Goal: Find specific page/section: Find specific page/section

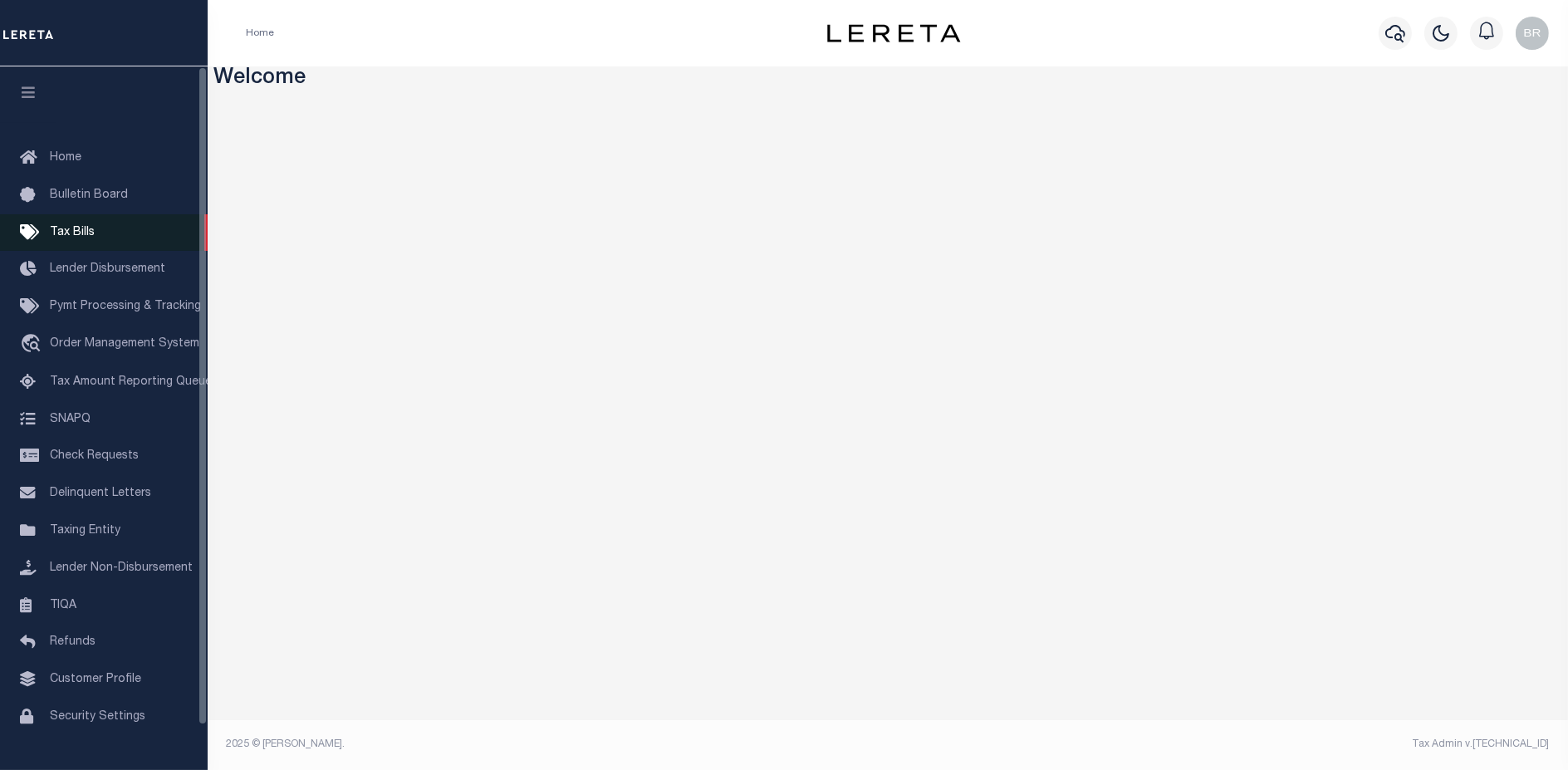
click at [65, 229] on span "Tax Bills" at bounding box center [72, 232] width 45 height 12
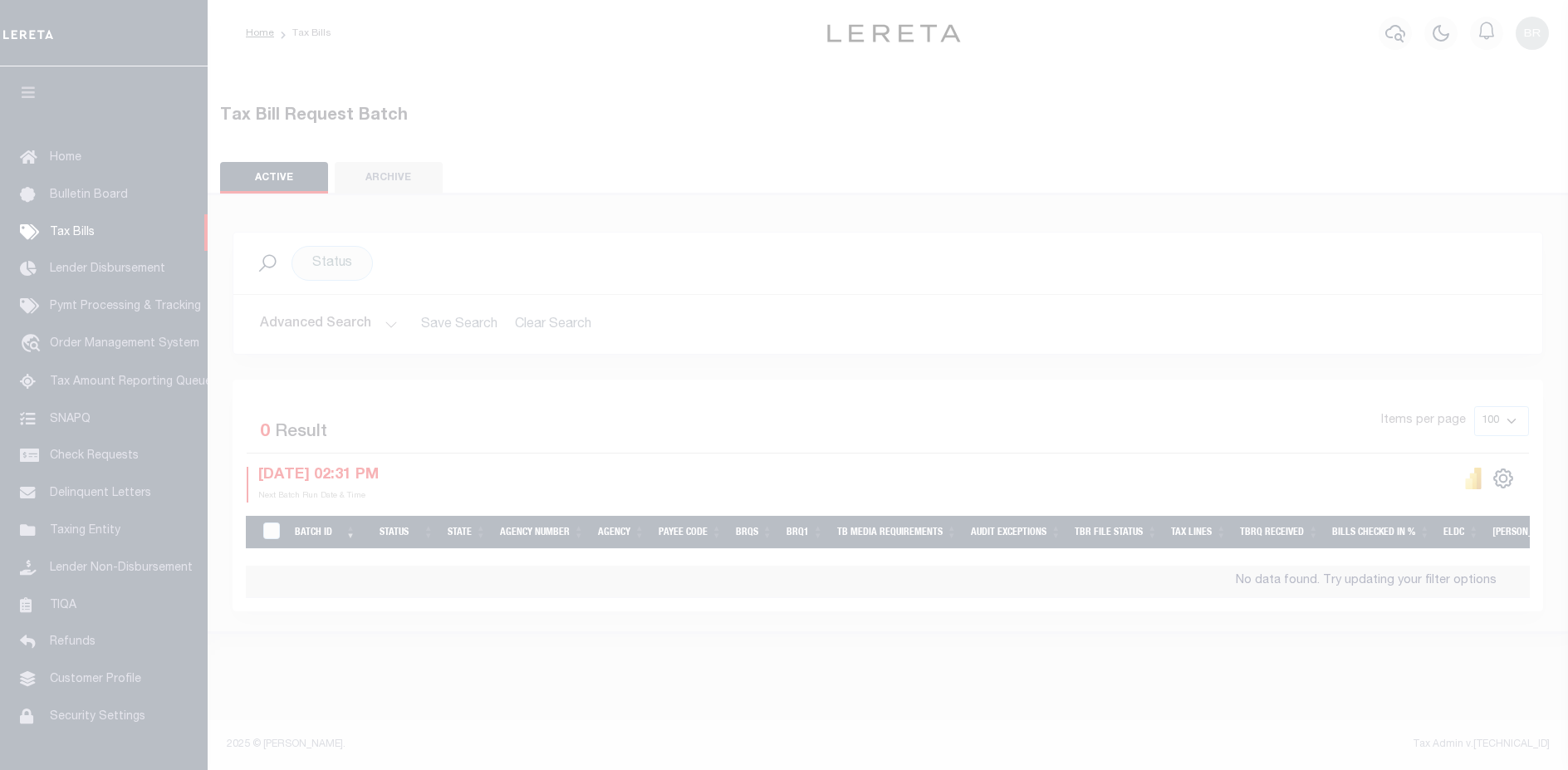
select select
select select "9"
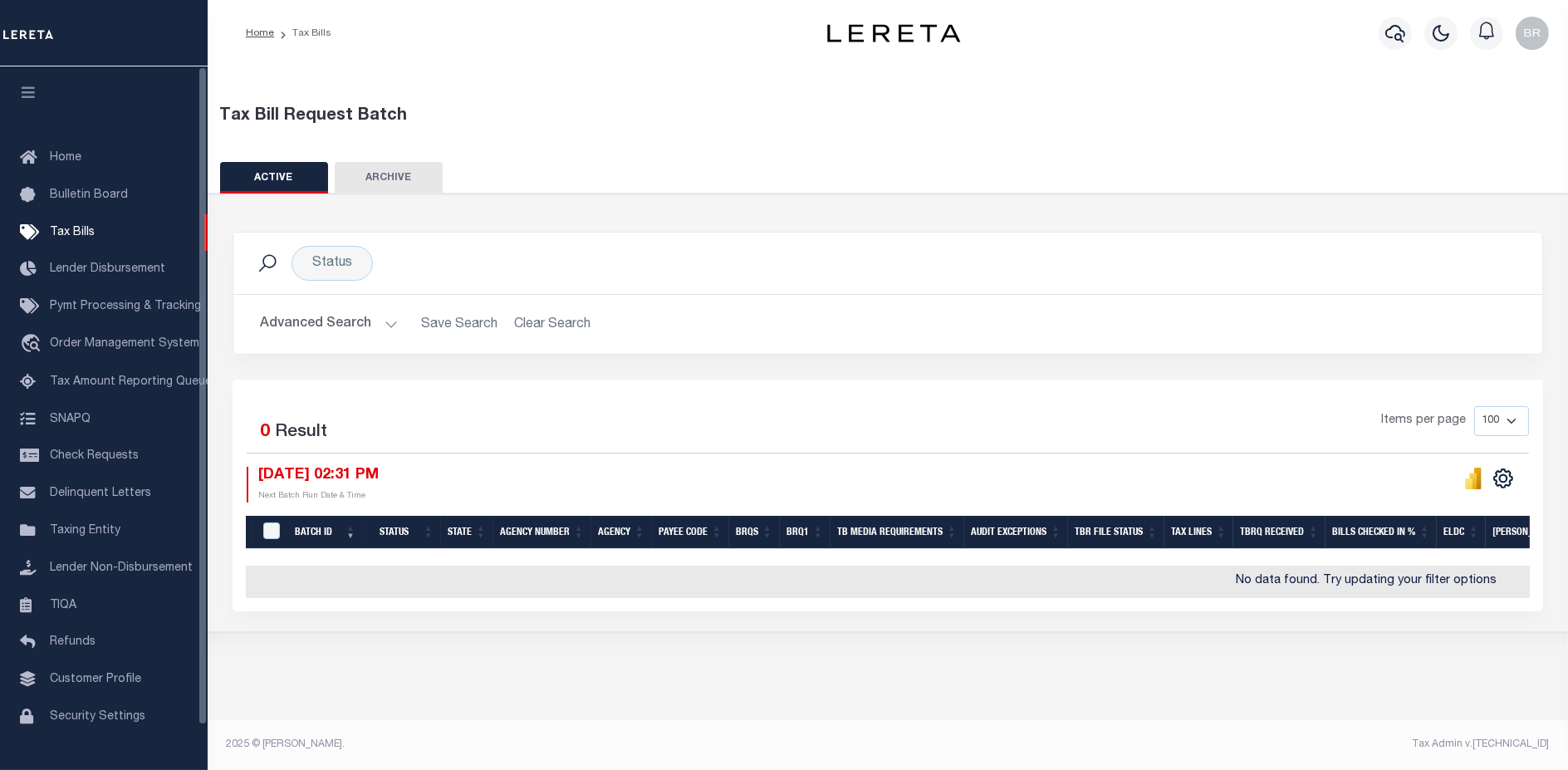
click at [313, 317] on button "Advanced Search" at bounding box center [329, 324] width 138 height 33
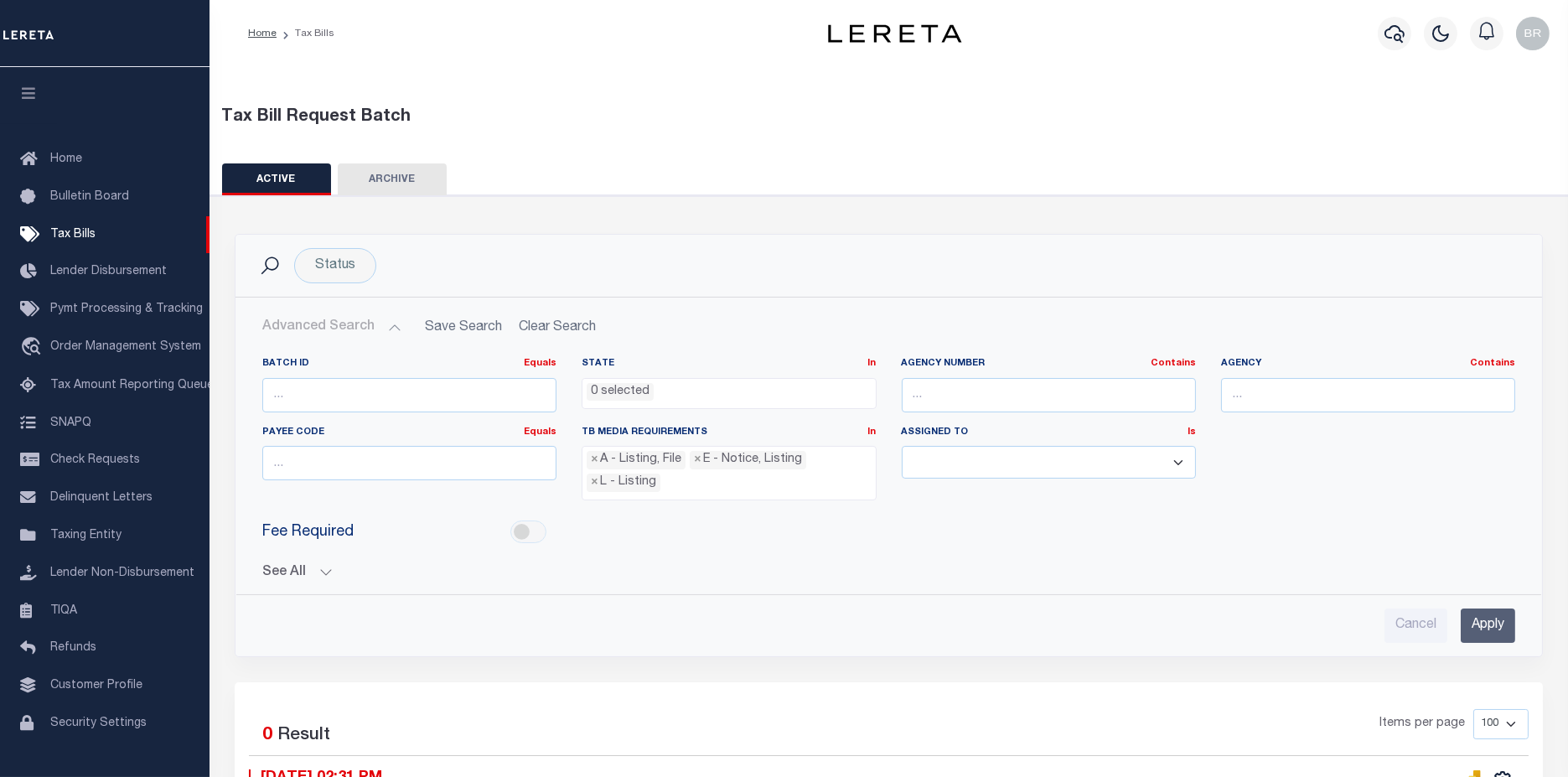
click at [288, 566] on button "See All" at bounding box center [888, 573] width 1252 height 16
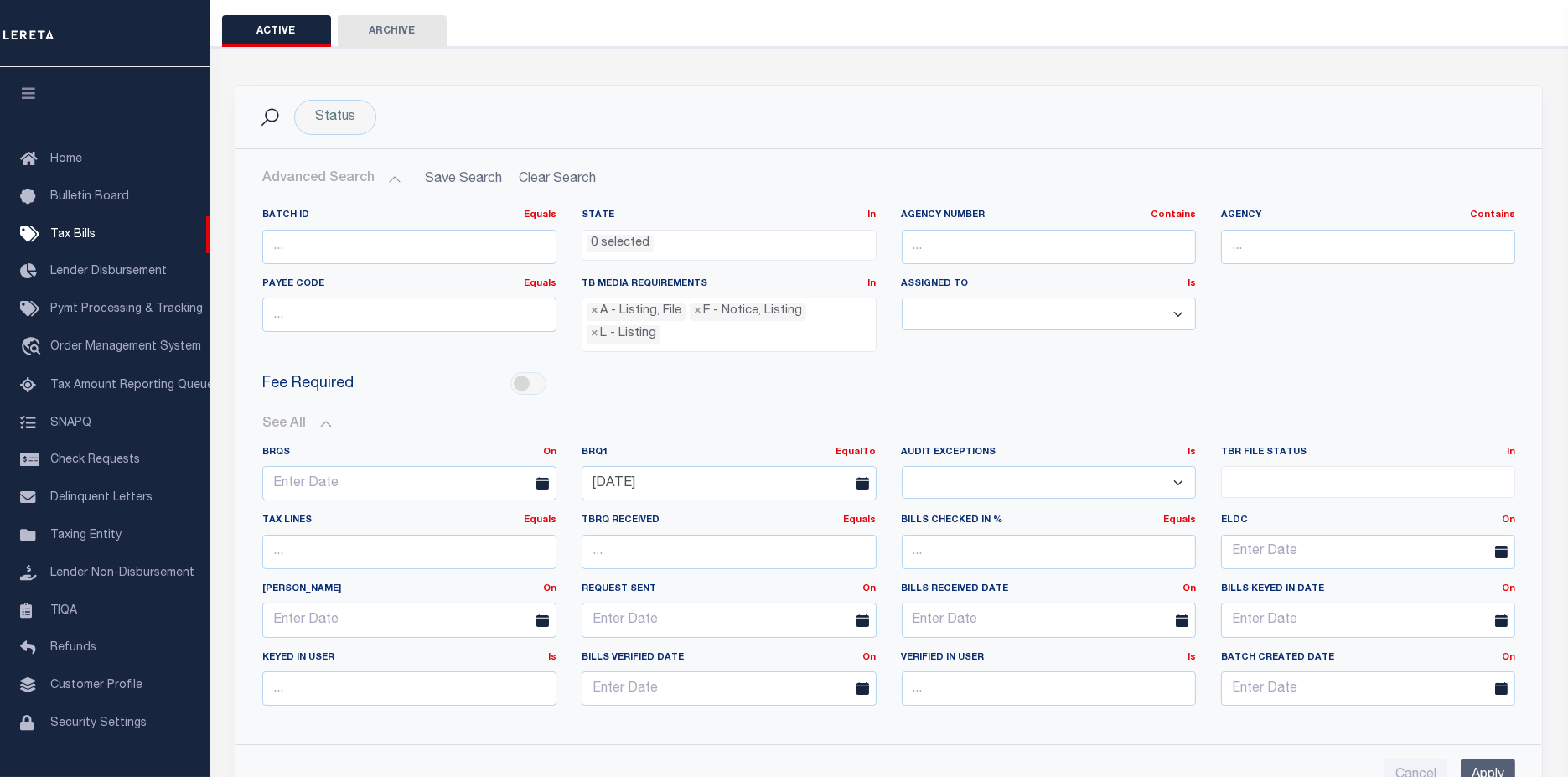
scroll to position [186, 0]
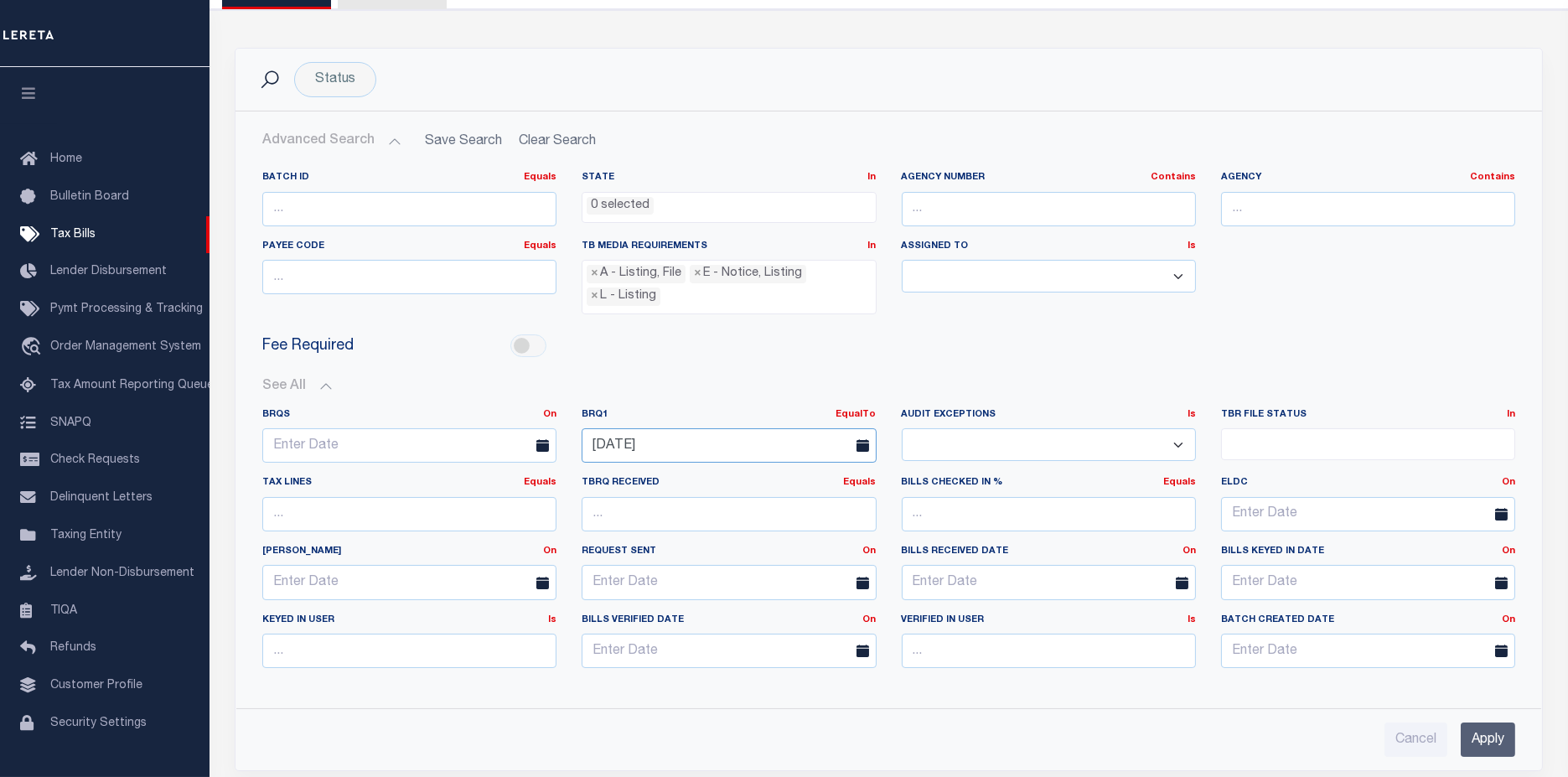
click at [716, 440] on input "[DATE]" at bounding box center [729, 445] width 294 height 34
click at [639, 604] on span "13" at bounding box center [636, 598] width 33 height 33
click at [1477, 731] on input "Apply" at bounding box center [1488, 739] width 55 height 34
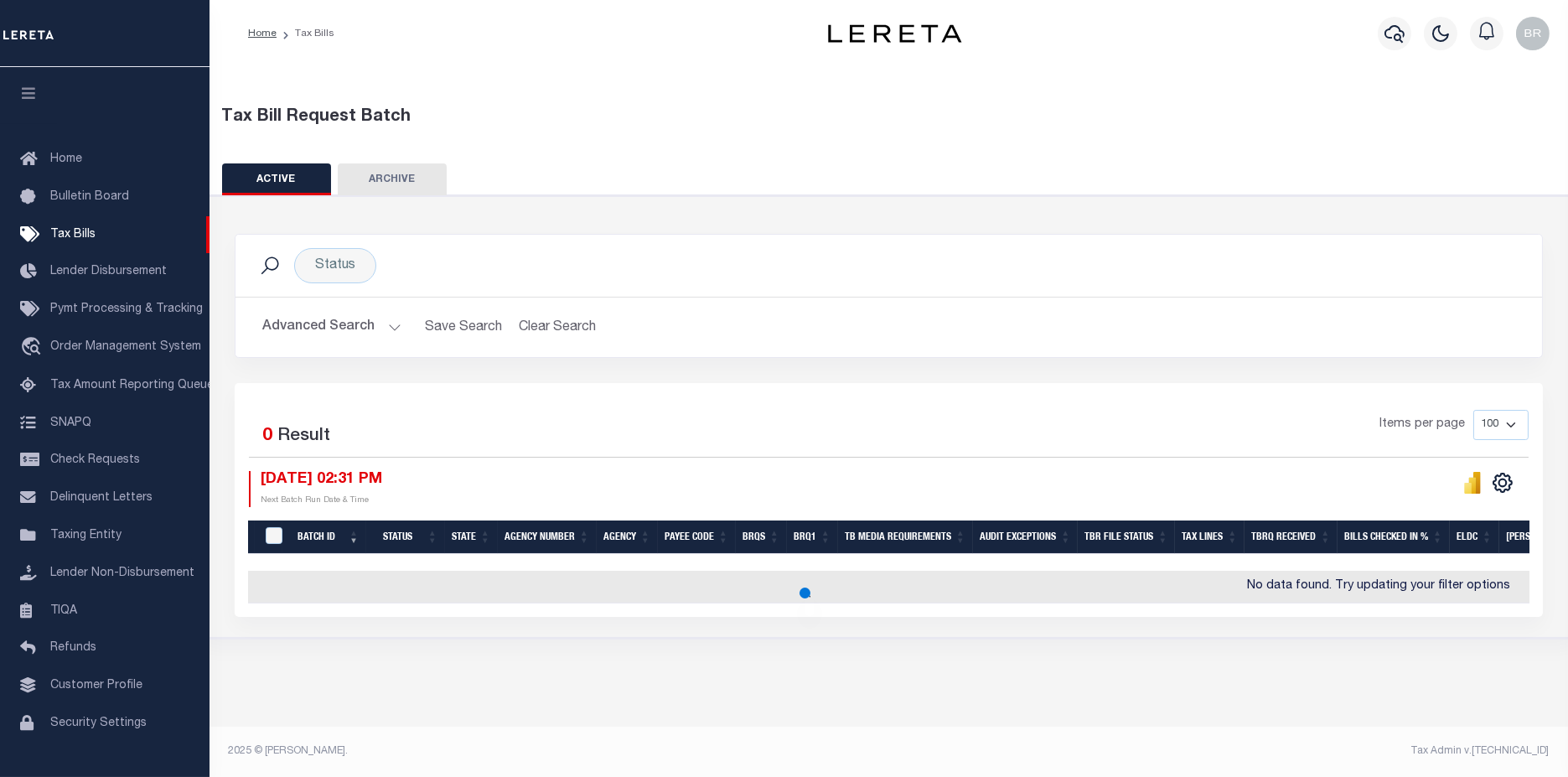
scroll to position [0, 0]
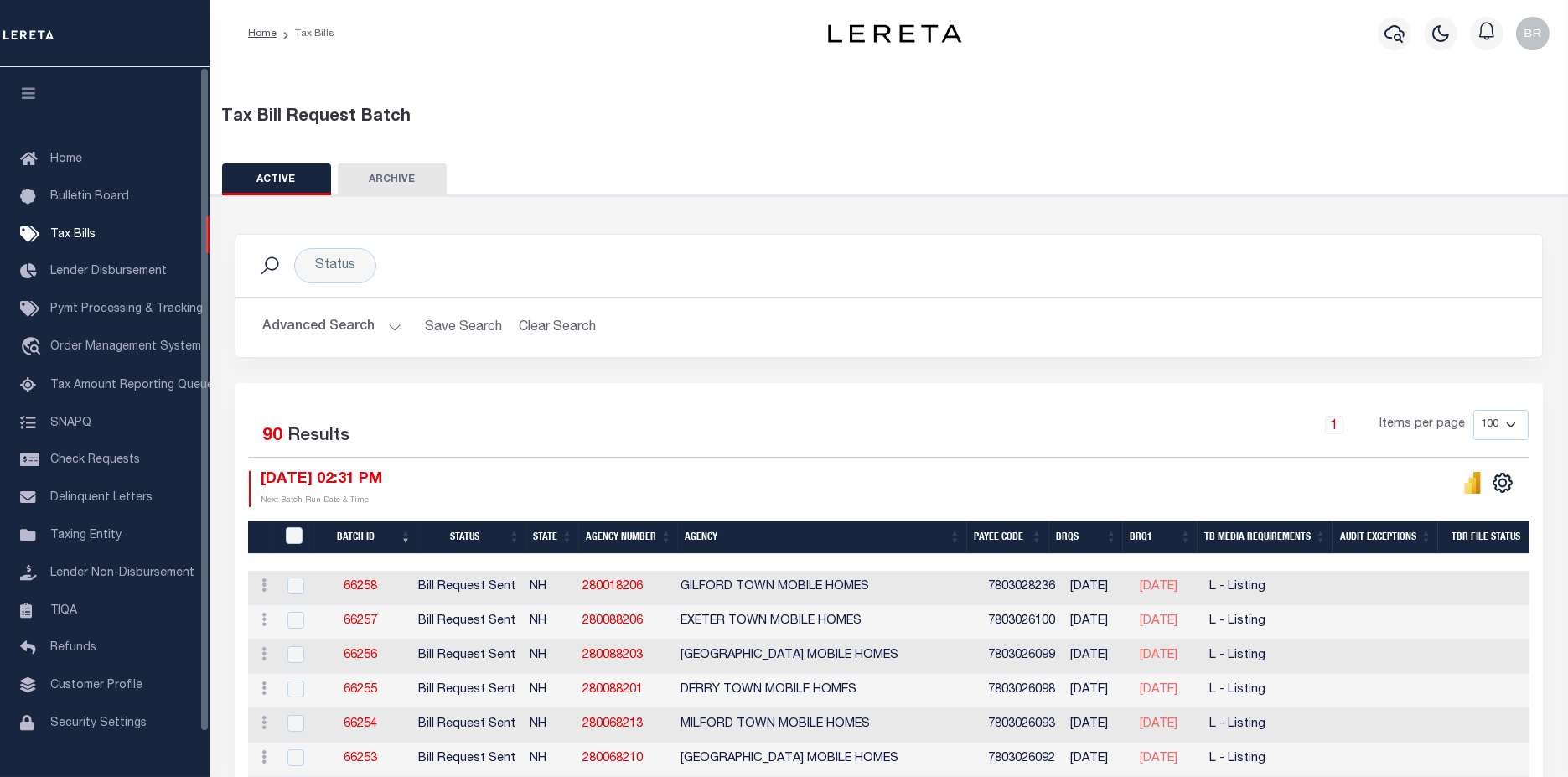
click at [324, 318] on button "Advanced Search" at bounding box center [332, 327] width 139 height 33
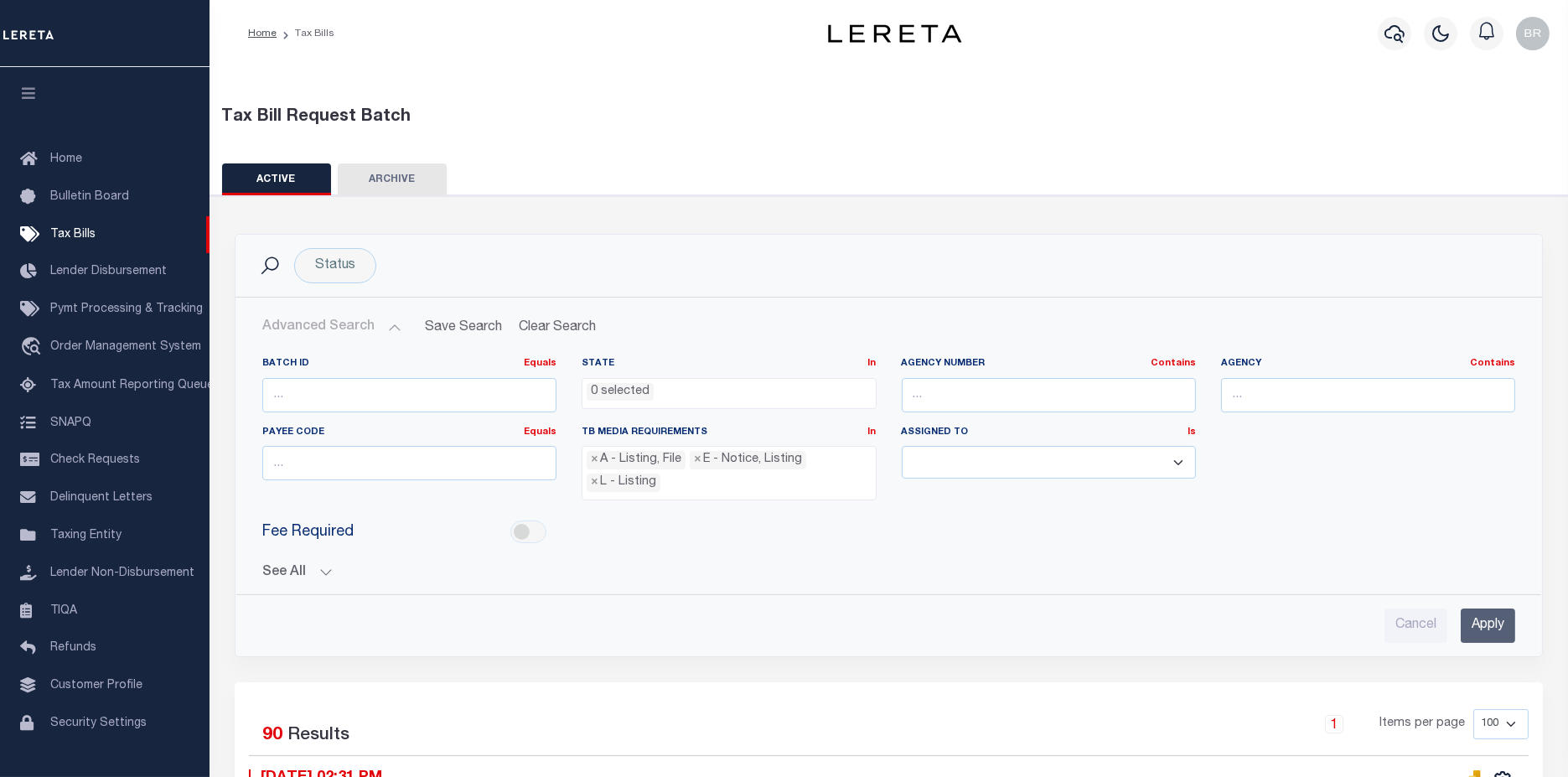
click at [279, 581] on div "Batch ID Equals Equals Is Not Equal To Is Greater Than Is Less Than State In In…" at bounding box center [888, 493] width 1279 height 300
click at [261, 572] on div "Batch ID Equals Equals Is Not Equal To Is Greater Than Is Less Than State In In…" at bounding box center [888, 469] width 1277 height 224
click at [274, 565] on button "See All" at bounding box center [888, 573] width 1252 height 16
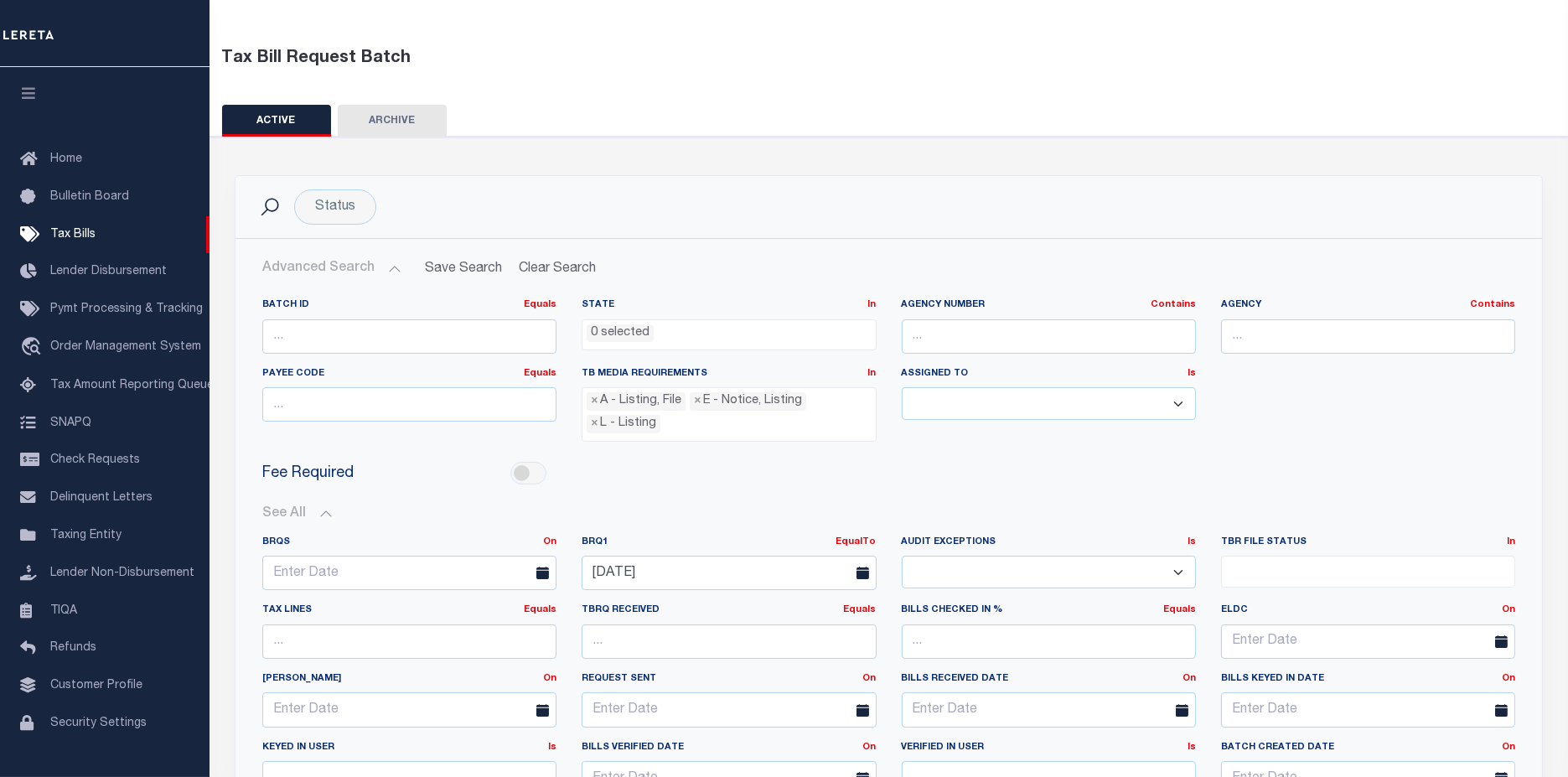
scroll to position [279, 0]
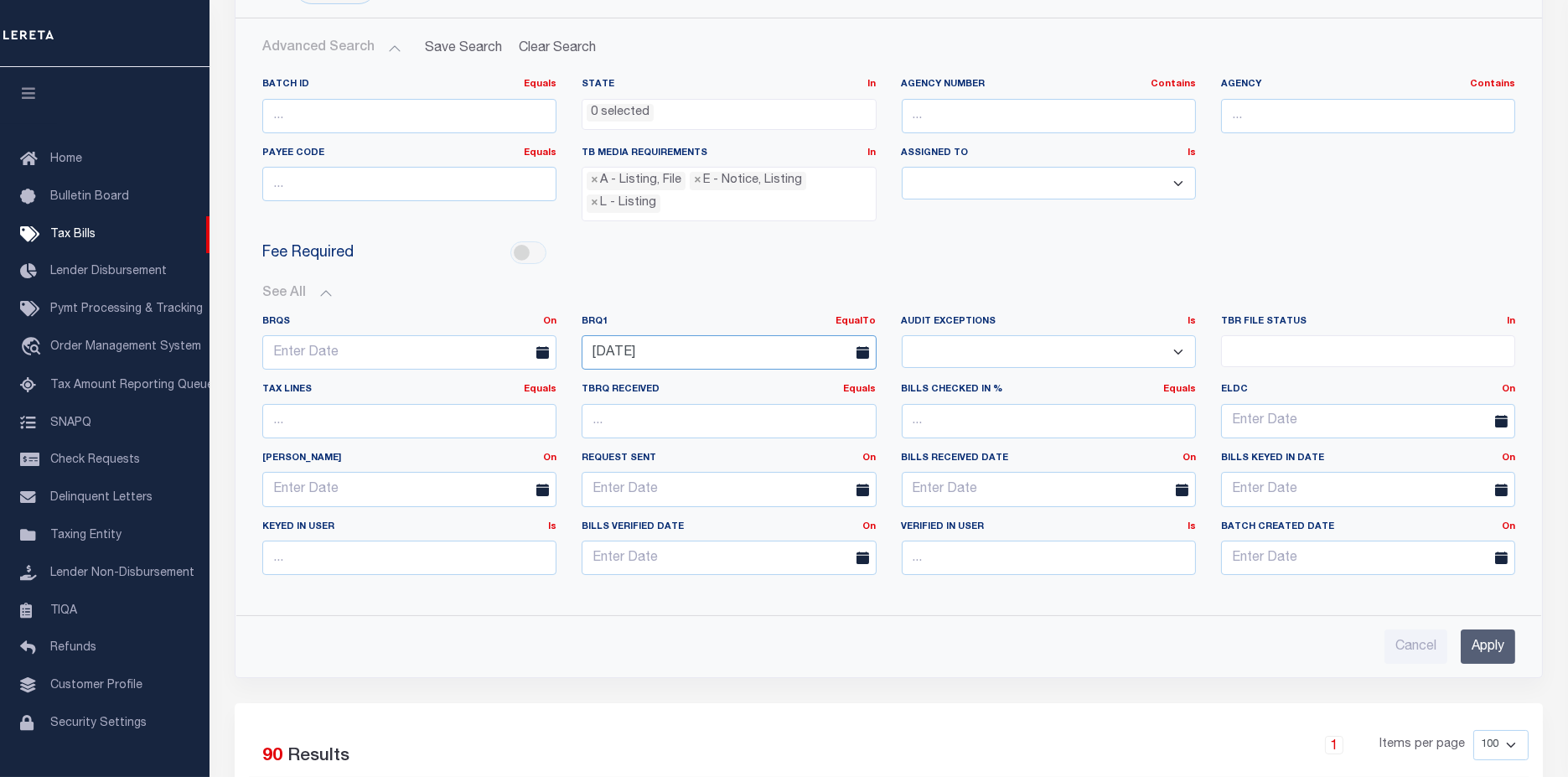
click at [683, 335] on input "[DATE]" at bounding box center [729, 352] width 294 height 34
click at [671, 503] on span "14" at bounding box center [673, 505] width 33 height 33
click at [1485, 642] on input "Apply" at bounding box center [1488, 646] width 55 height 34
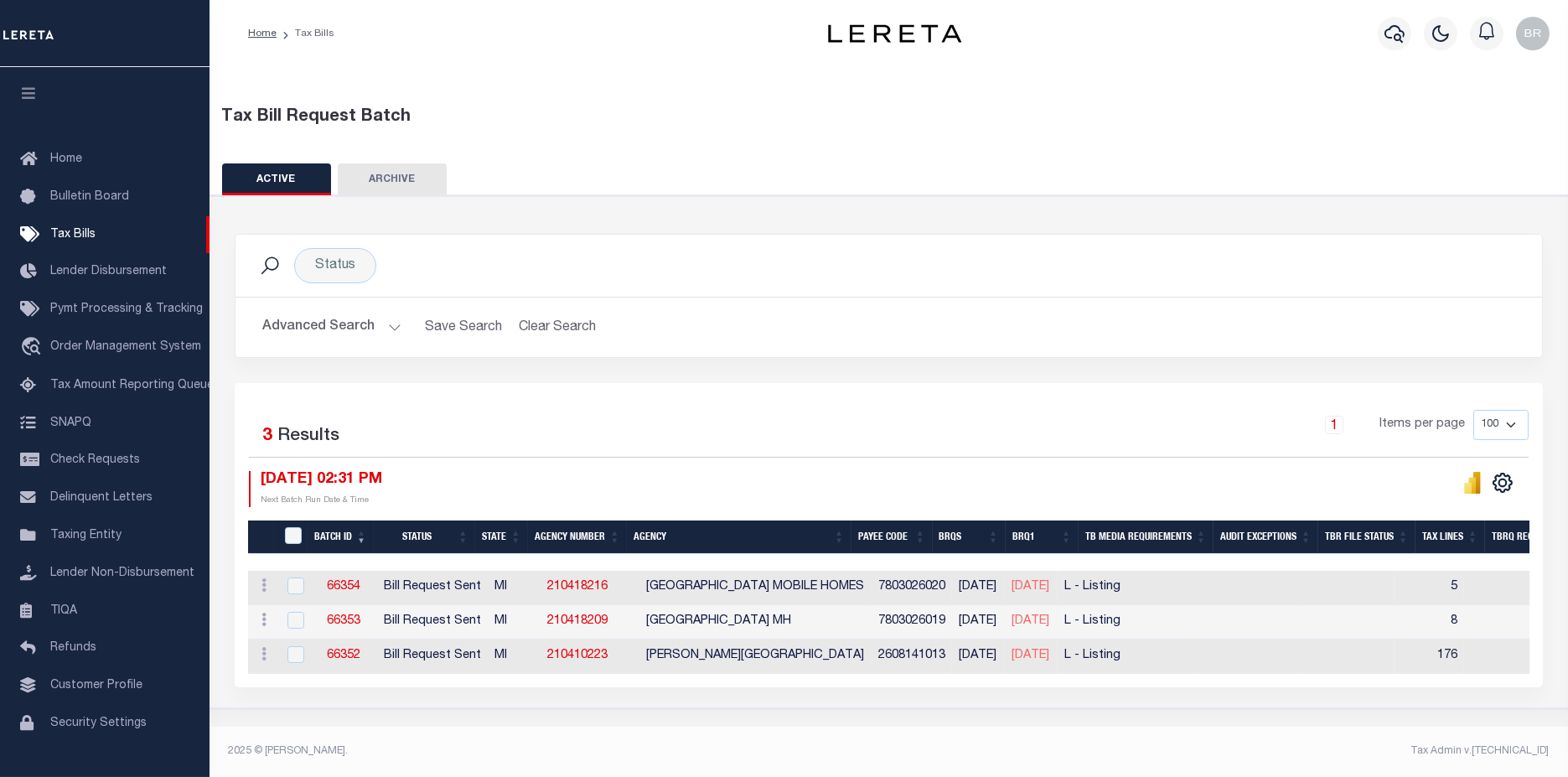
scroll to position [0, 0]
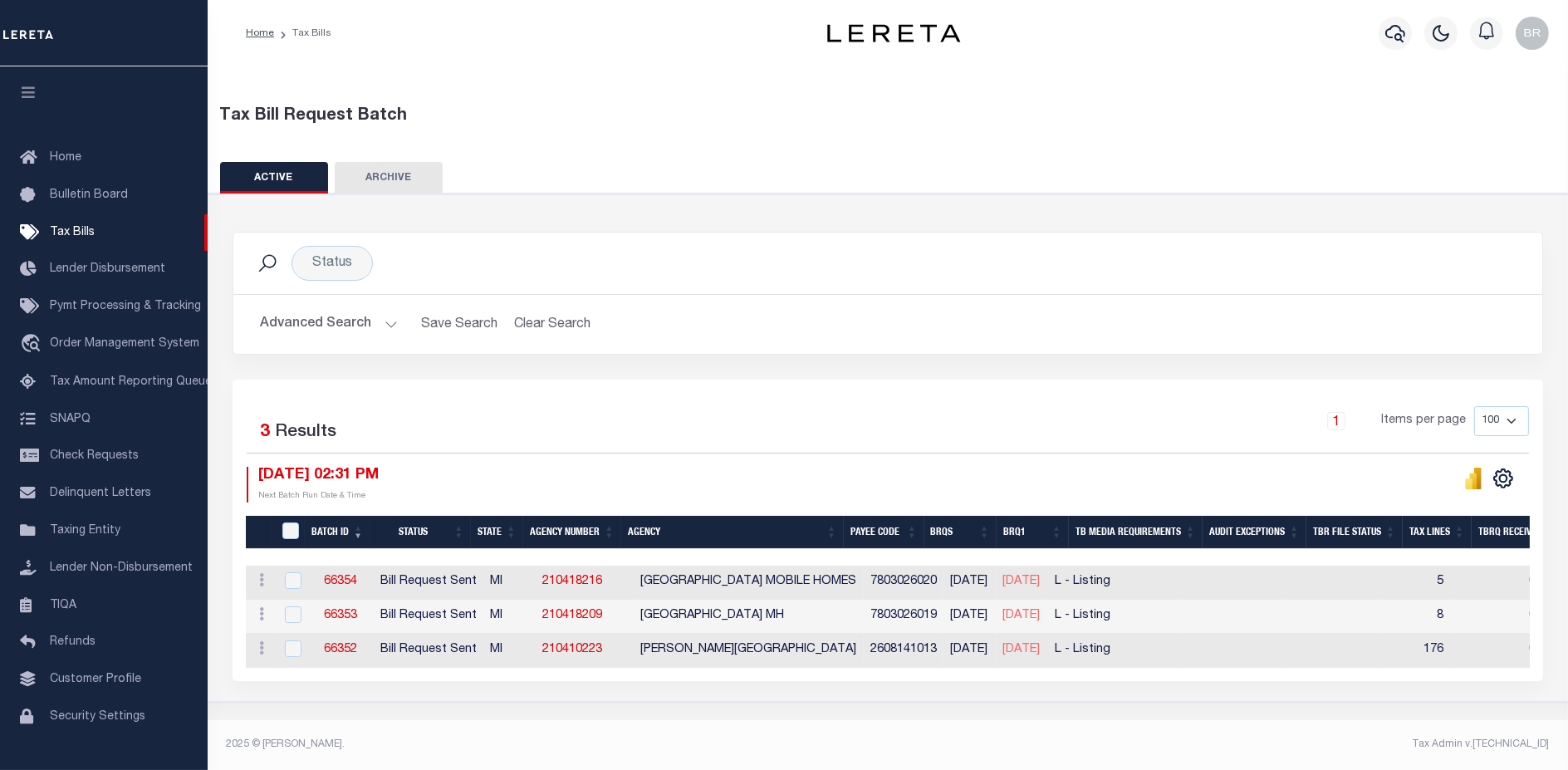
click at [323, 317] on button "Advanced Search" at bounding box center [329, 324] width 138 height 33
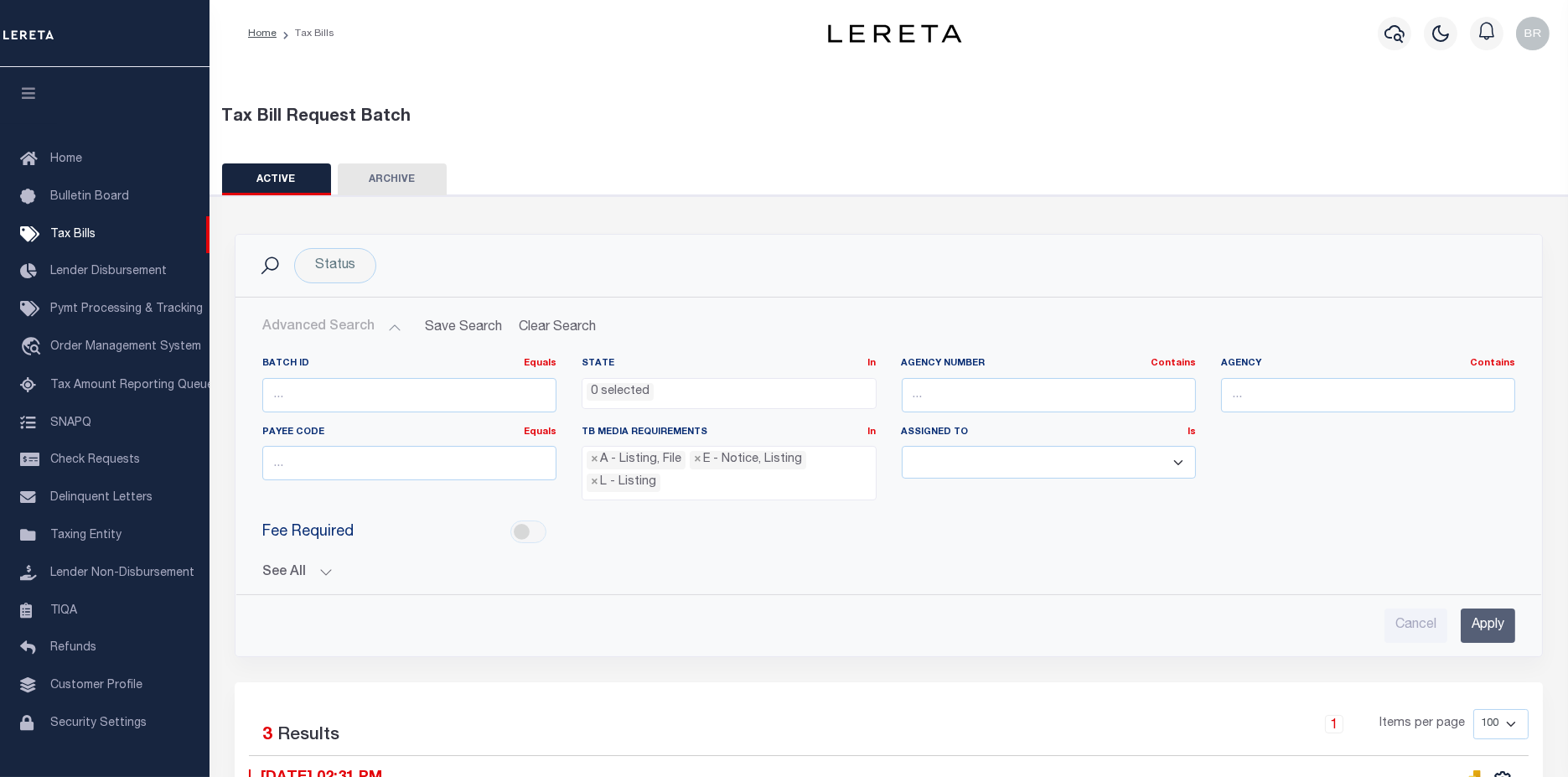
click at [282, 569] on button "See All" at bounding box center [888, 573] width 1252 height 16
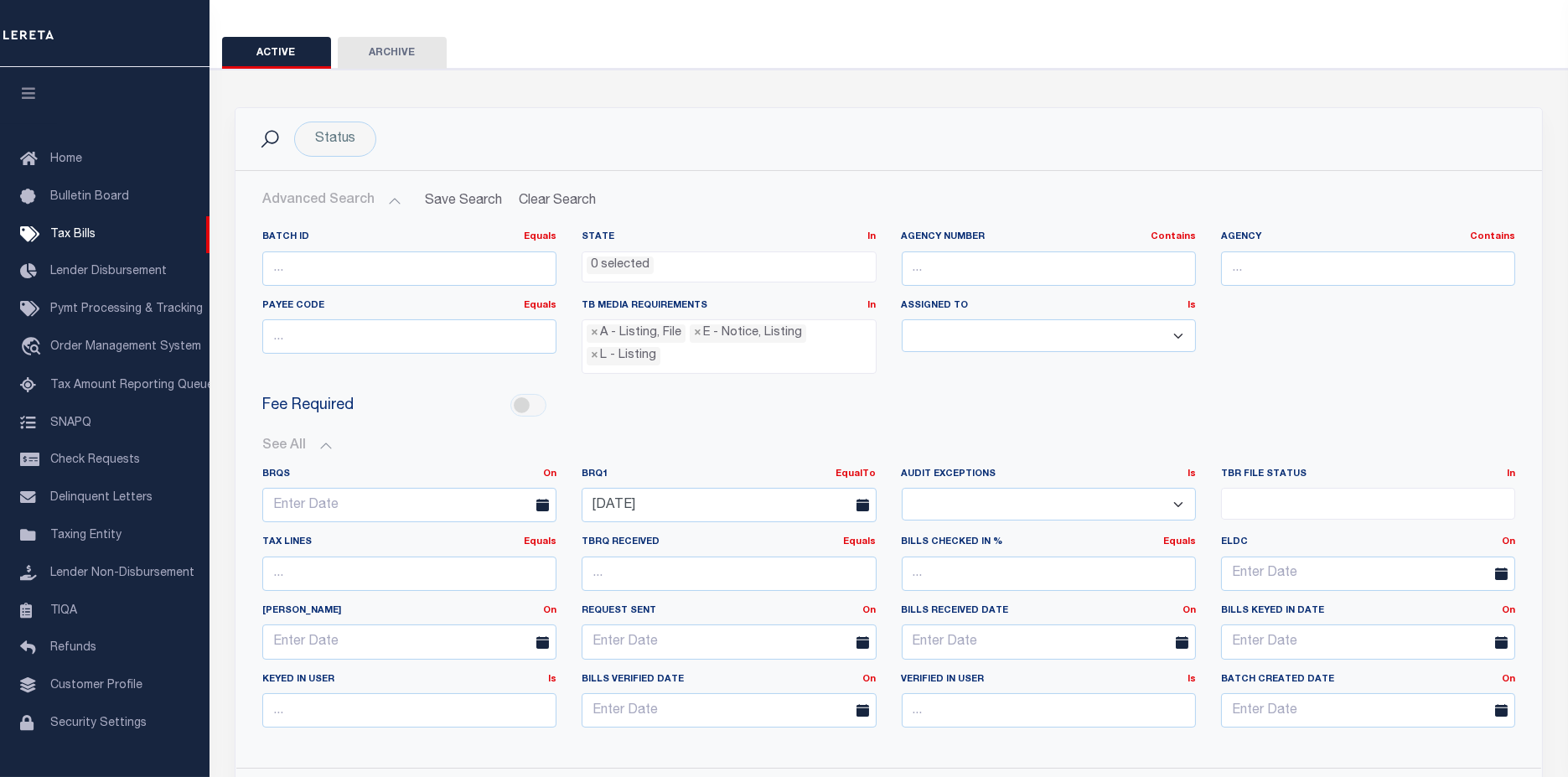
scroll to position [279, 0]
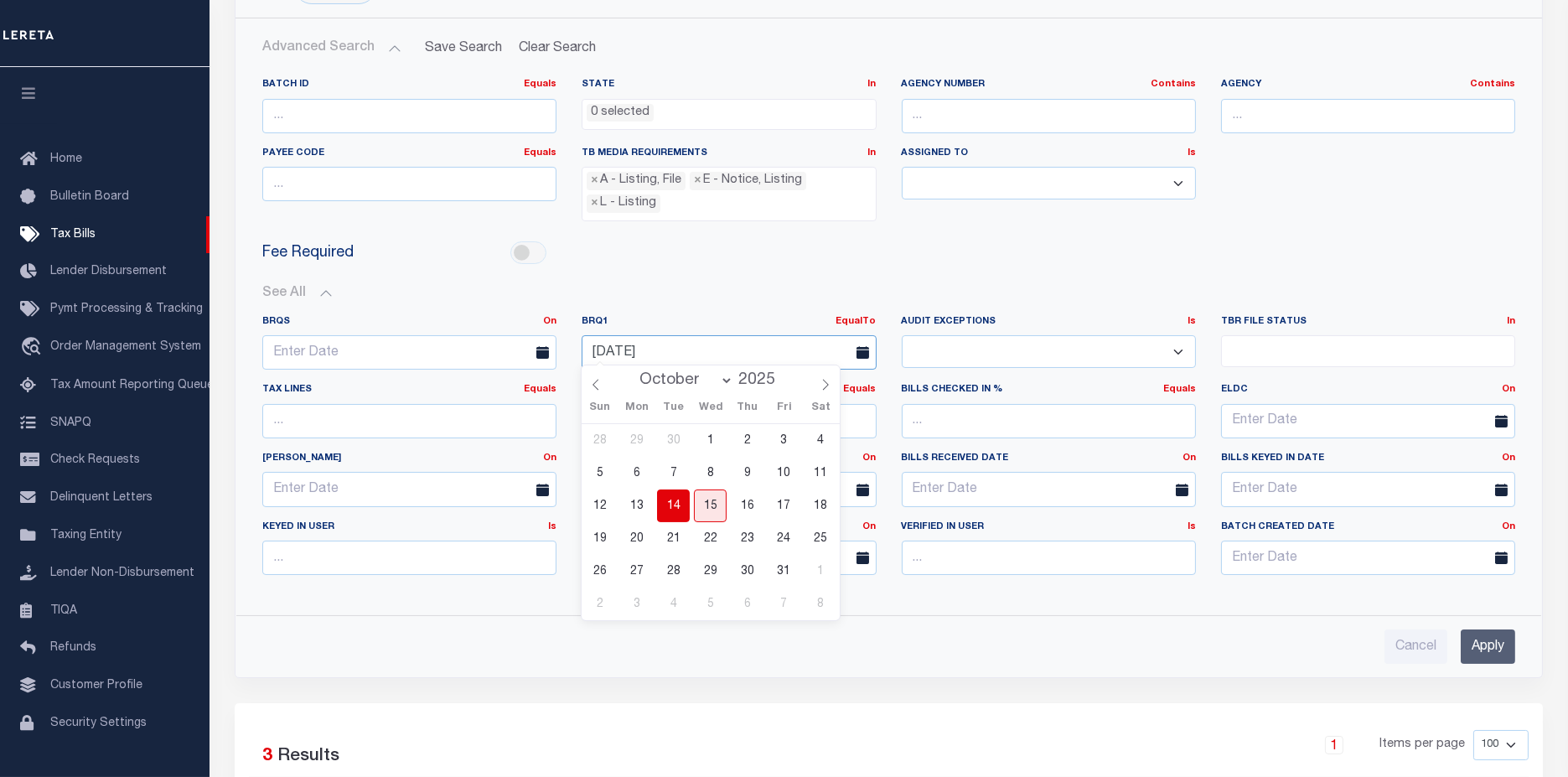
click at [679, 337] on input "[DATE]" at bounding box center [729, 352] width 294 height 34
click at [713, 510] on span "15" at bounding box center [710, 505] width 33 height 33
type input "[DATE]"
click at [1498, 643] on input "Apply" at bounding box center [1488, 646] width 55 height 34
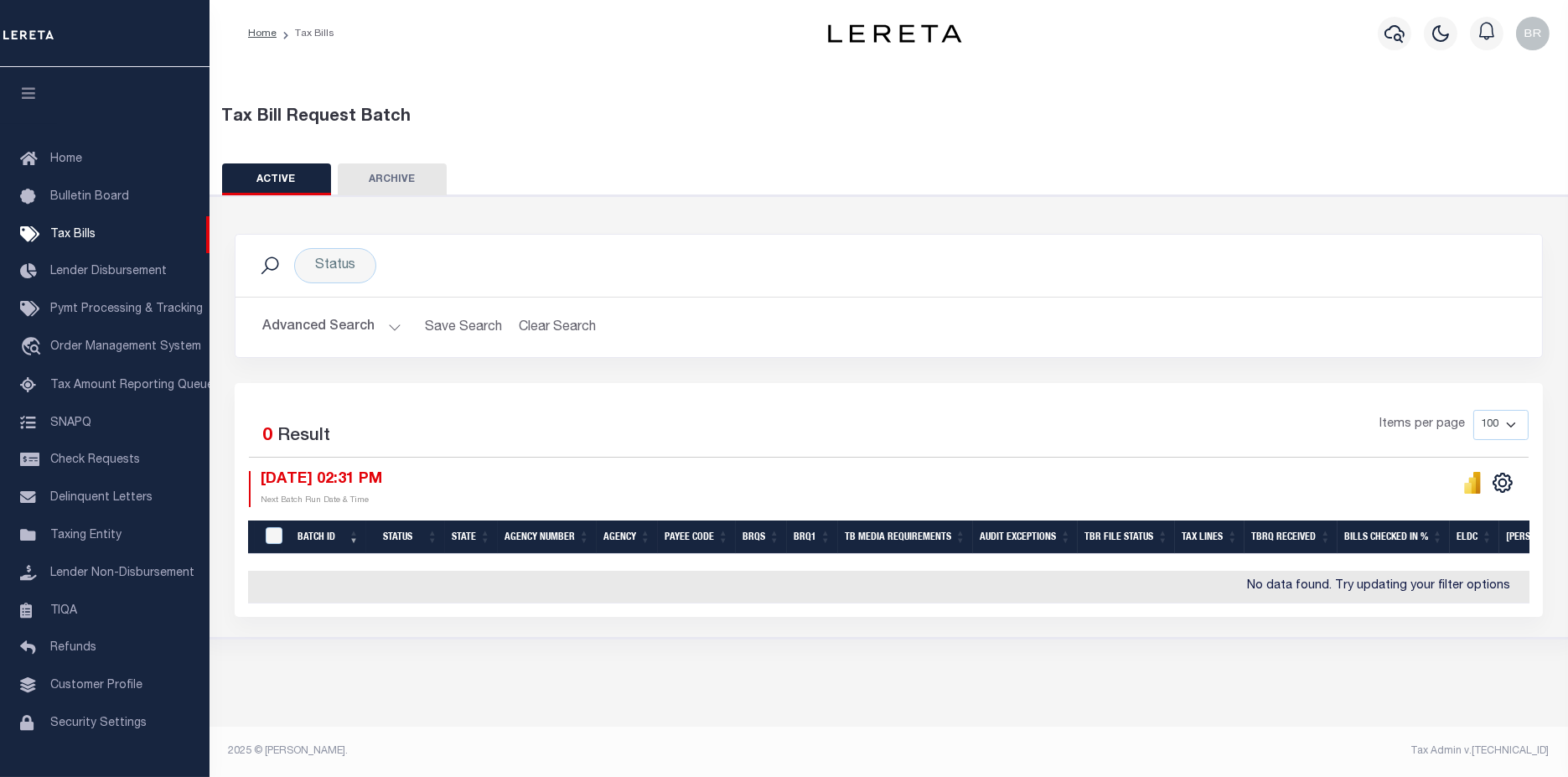
scroll to position [0, 0]
